Goal: Task Accomplishment & Management: Manage account settings

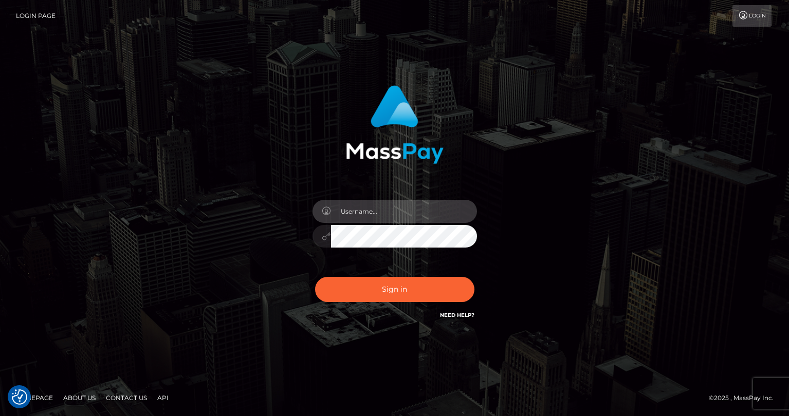
click at [368, 216] on input "text" at bounding box center [404, 211] width 146 height 23
click at [412, 215] on input "text" at bounding box center [404, 211] width 146 height 23
type input "tatyanafansly1"
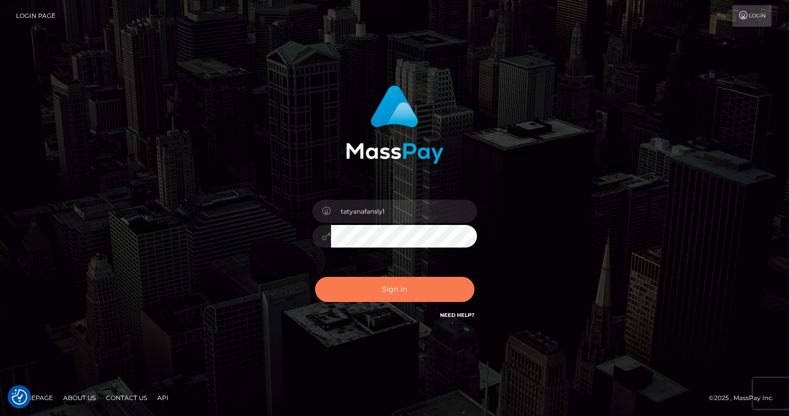
click at [398, 298] on button "Sign in" at bounding box center [394, 289] width 159 height 25
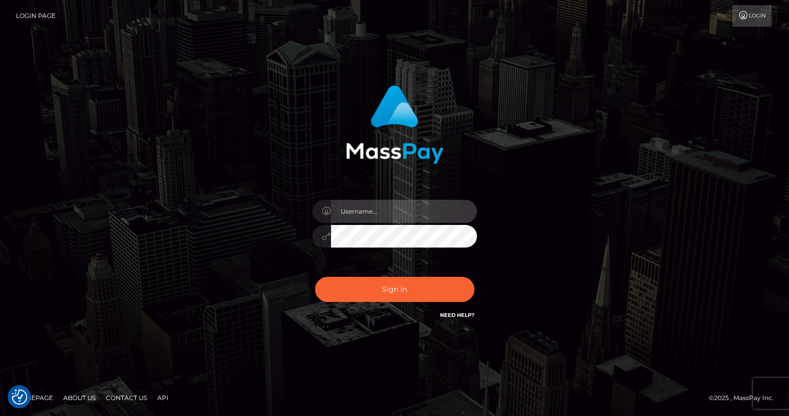
click at [429, 214] on input "text" at bounding box center [404, 211] width 146 height 23
type input "tatyanafansly1"
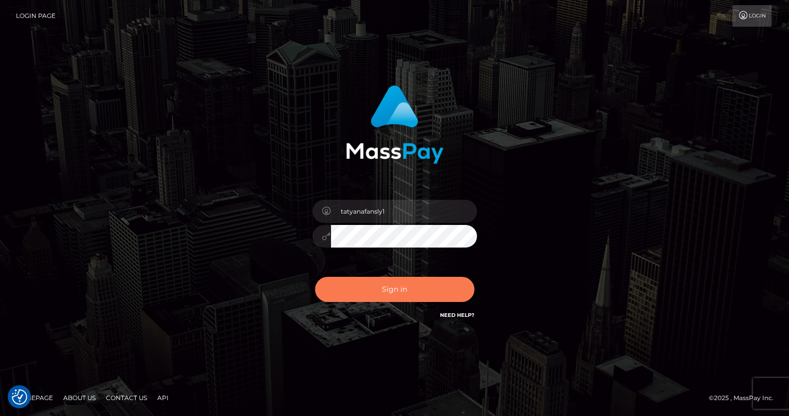
click at [408, 287] on button "Sign in" at bounding box center [394, 289] width 159 height 25
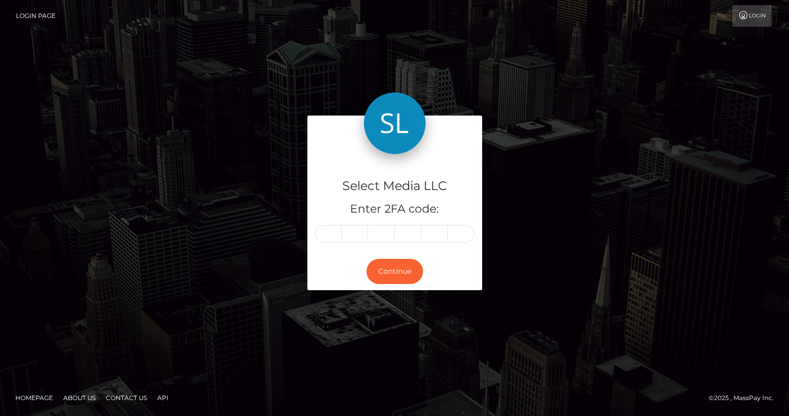
click at [330, 234] on input "text" at bounding box center [328, 233] width 27 height 17
type input "7"
type input "5"
type input "9"
type input "7"
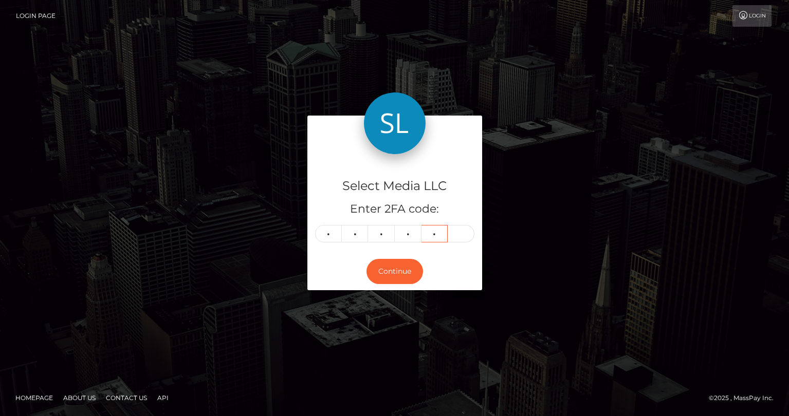
type input "7"
type input "0"
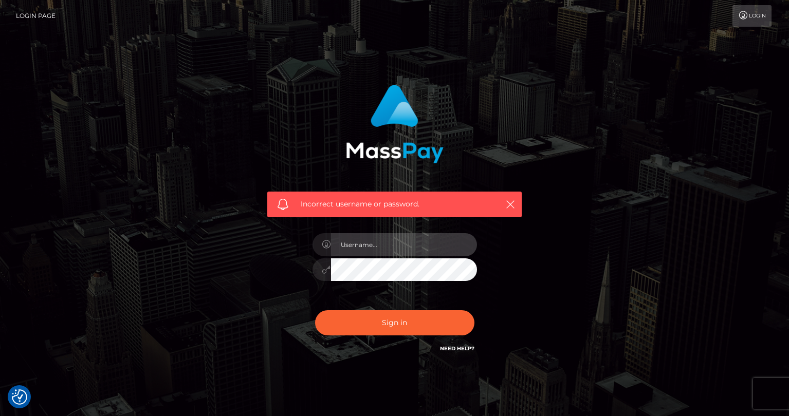
click at [359, 244] on input "text" at bounding box center [404, 244] width 146 height 23
type input "tatyanafansly1"
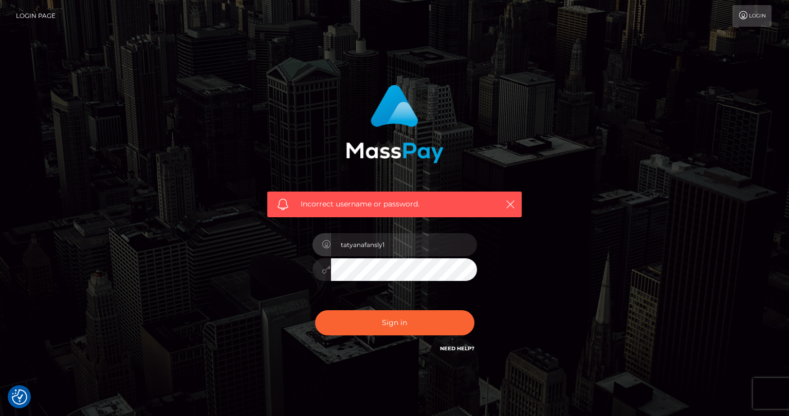
click at [413, 308] on div "Sign in Need Help?" at bounding box center [395, 327] width 180 height 46
click at [410, 321] on button "Sign in" at bounding box center [394, 322] width 159 height 25
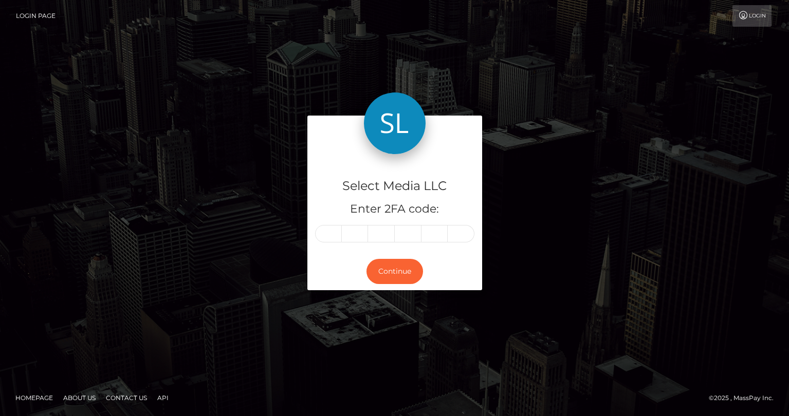
click at [334, 234] on input "text" at bounding box center [328, 233] width 27 height 17
type input "3"
type input "8"
type input "6"
type input "0"
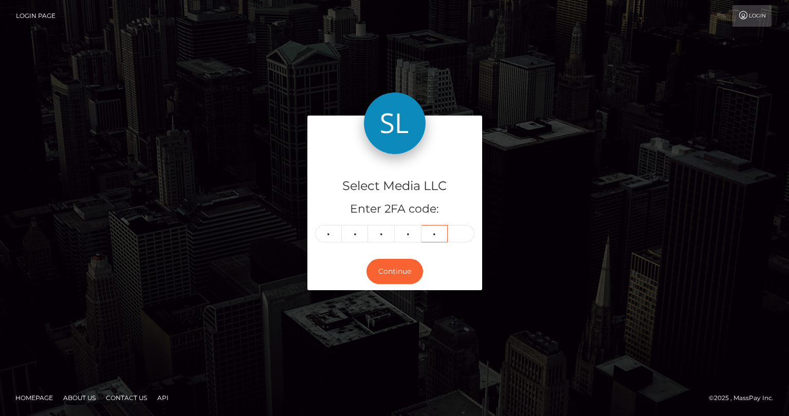
type input "6"
type input "5"
click at [378, 271] on button "Continue" at bounding box center [394, 271] width 57 height 25
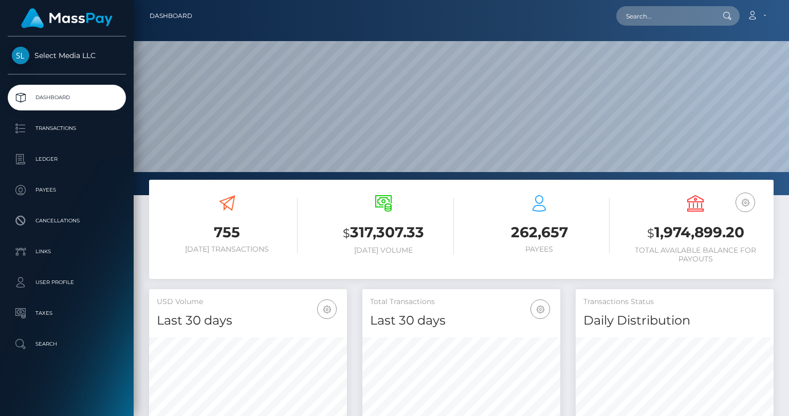
scroll to position [182, 198]
click at [666, 233] on h3 "$ 1,974,899.20" at bounding box center [695, 233] width 141 height 21
copy h3 "1,974,899.20"
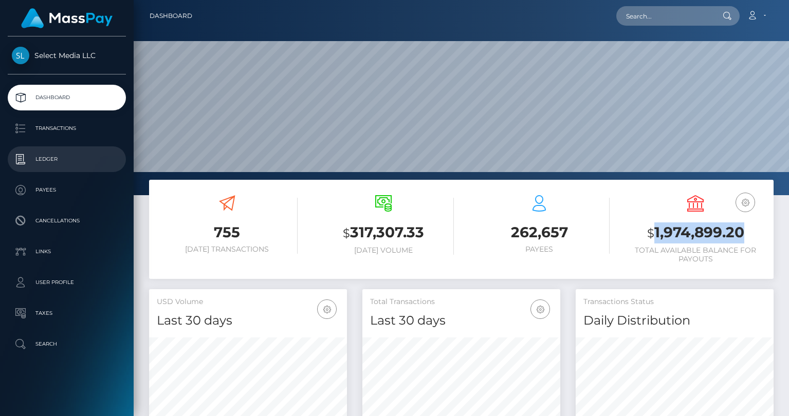
click at [59, 162] on p "Ledger" at bounding box center [67, 159] width 110 height 15
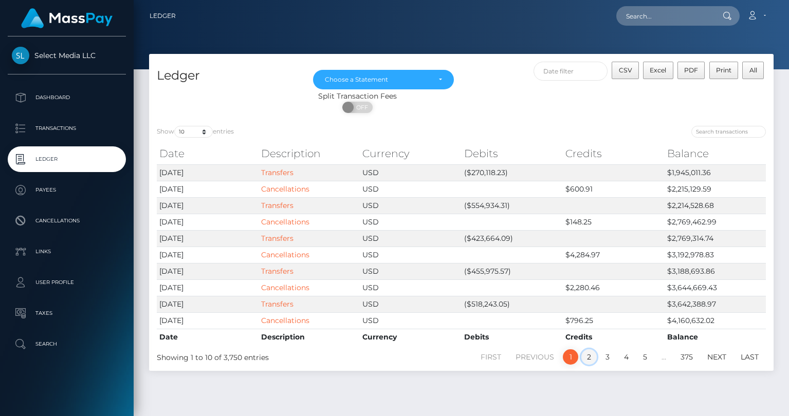
click at [592, 357] on link "2" at bounding box center [588, 356] width 15 height 15
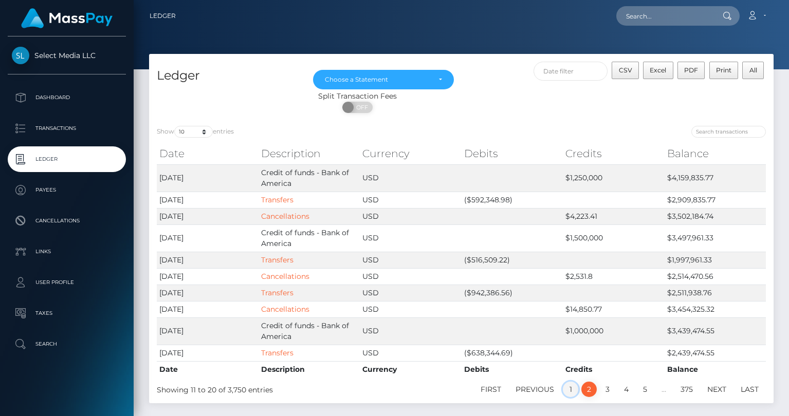
click at [573, 389] on link "1" at bounding box center [570, 389] width 15 height 15
